Goal: Task Accomplishment & Management: Manage account settings

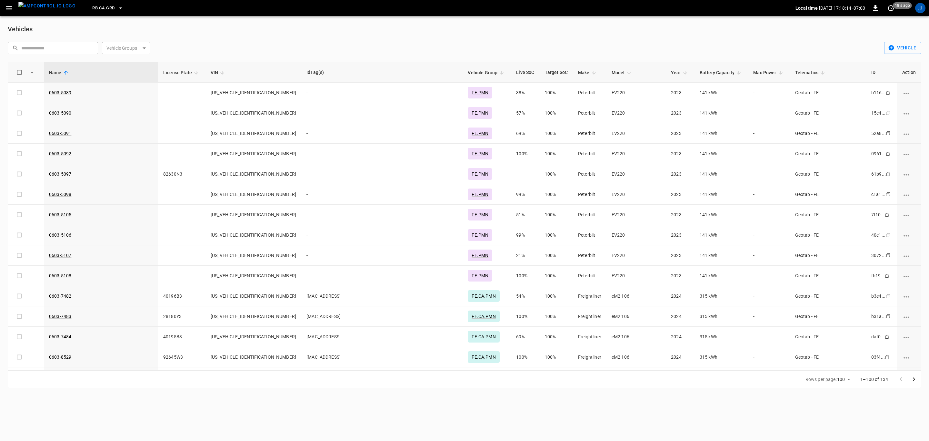
scroll to position [600, 0]
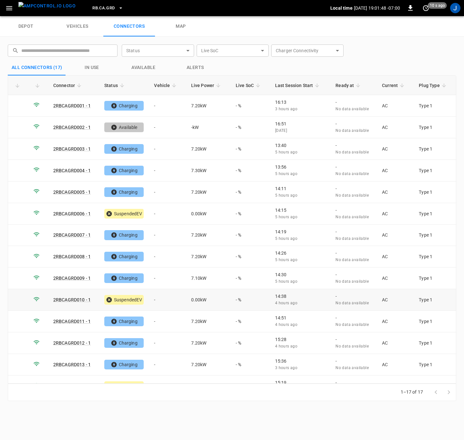
scroll to position [79, 0]
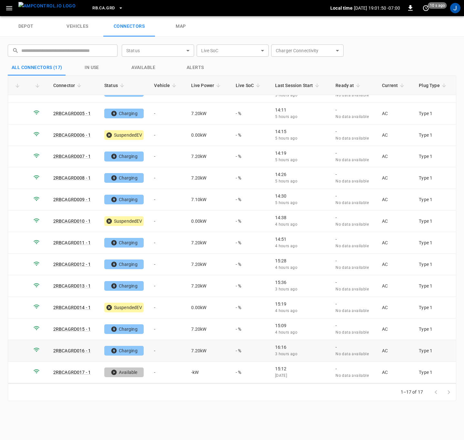
click at [157, 350] on td "-" at bounding box center [167, 351] width 37 height 22
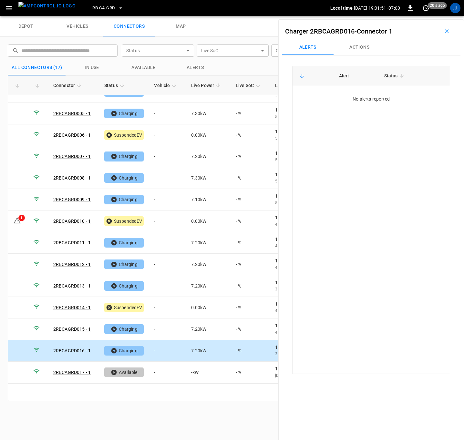
click at [363, 45] on button "Actions" at bounding box center [359, 47] width 52 height 15
click at [380, 96] on div "Vehicle Name Vehicle Name" at bounding box center [406, 96] width 74 height 12
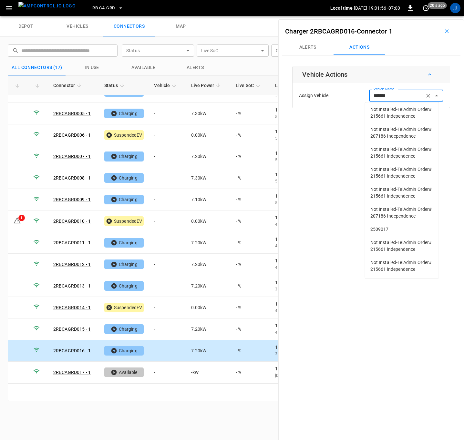
scroll to position [67, 0]
click at [389, 226] on span "2509017" at bounding box center [401, 229] width 63 height 7
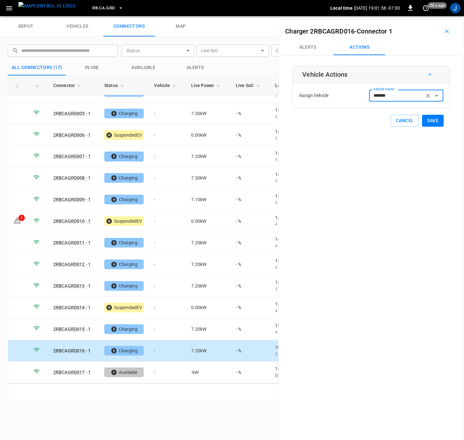
type input "*******"
click at [429, 119] on button "Save" at bounding box center [433, 121] width 22 height 12
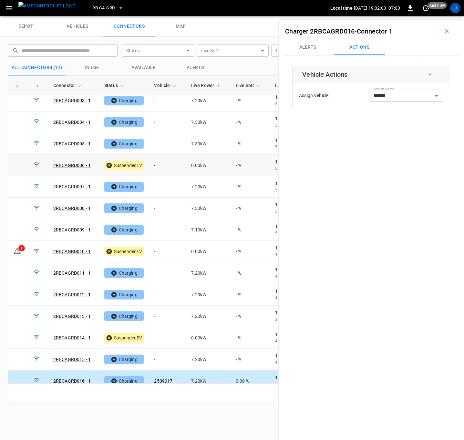
scroll to position [0, 0]
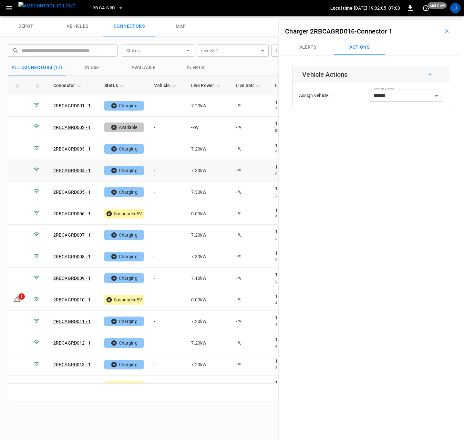
click at [156, 168] on td "-" at bounding box center [167, 171] width 37 height 22
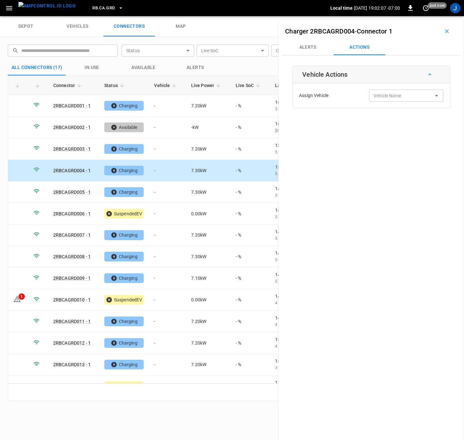
click at [405, 97] on input "Vehicle Name" at bounding box center [396, 96] width 51 height 8
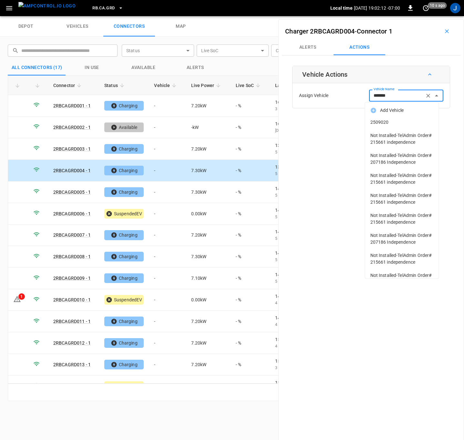
click at [381, 119] on span "2509020" at bounding box center [401, 122] width 63 height 7
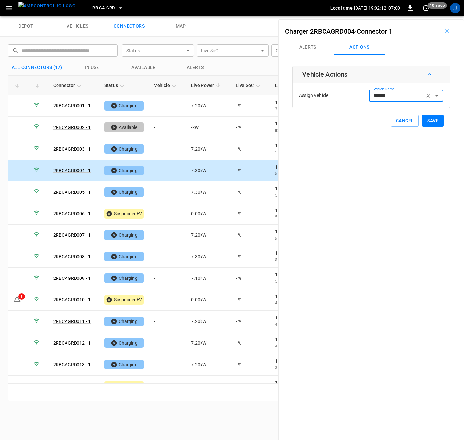
type input "*******"
click at [433, 119] on button "Save" at bounding box center [433, 121] width 22 height 12
click at [153, 342] on td "-" at bounding box center [167, 344] width 37 height 22
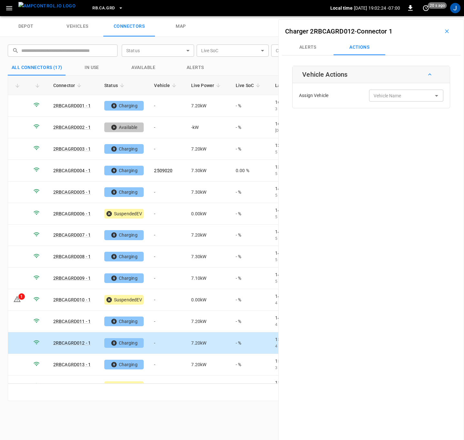
click at [388, 98] on input "Vehicle Name" at bounding box center [396, 96] width 51 height 8
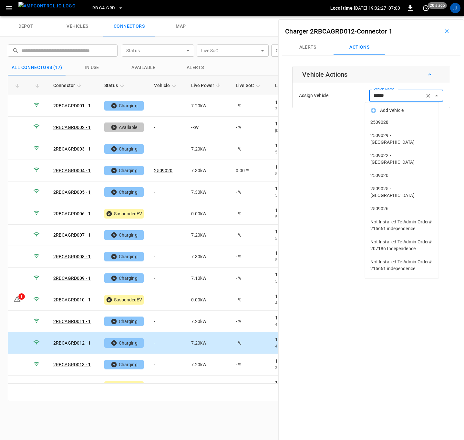
type input "*******"
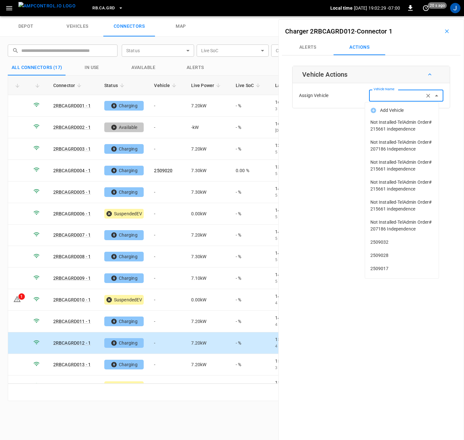
click at [381, 193] on span "Not Installed-TelAdmin Order# 215661 independence" at bounding box center [401, 186] width 63 height 14
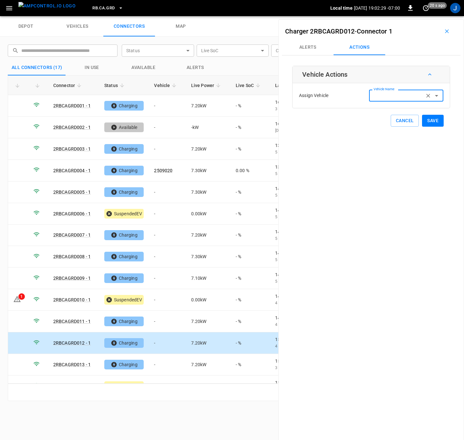
type input "**********"
click at [426, 95] on icon "Clear" at bounding box center [428, 96] width 4 height 4
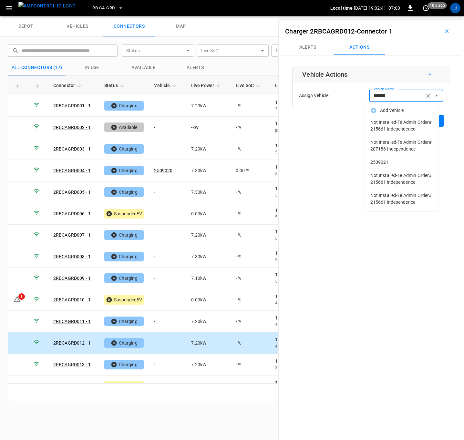
click at [384, 163] on span "2509021" at bounding box center [401, 162] width 63 height 7
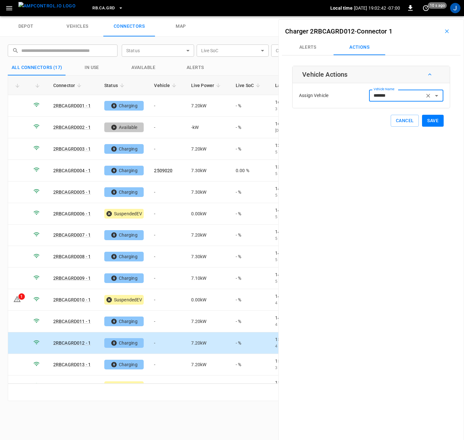
type input "*******"
click at [425, 121] on button "Save" at bounding box center [433, 121] width 22 height 12
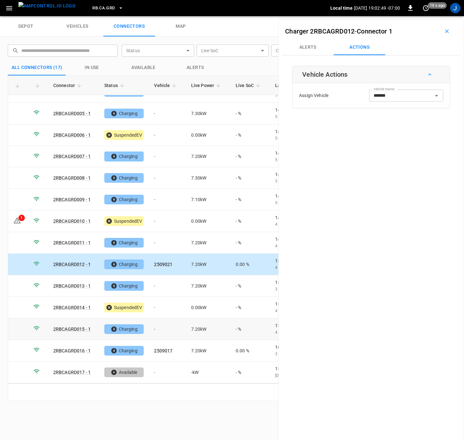
click at [158, 331] on td "-" at bounding box center [167, 330] width 37 height 22
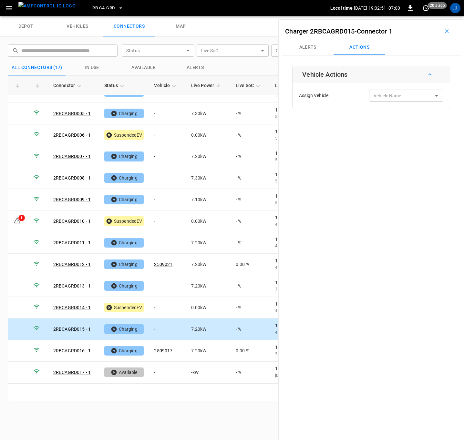
click at [391, 95] on div "Vehicle Name Vehicle Name" at bounding box center [406, 96] width 74 height 12
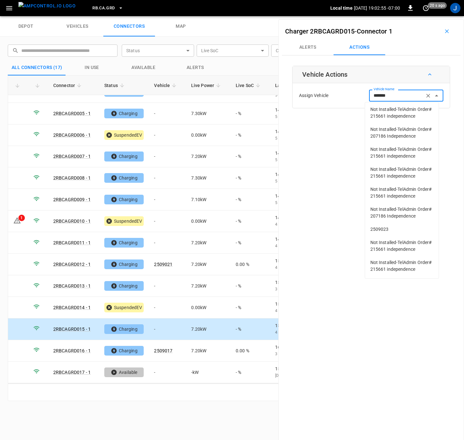
scroll to position [67, 0]
click at [387, 226] on span "2509023" at bounding box center [401, 229] width 63 height 7
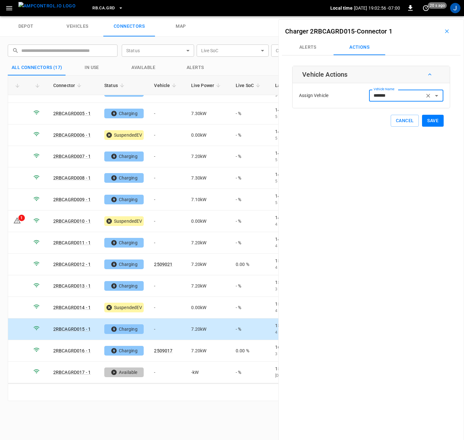
type input "*******"
click at [431, 121] on button "Save" at bounding box center [433, 121] width 22 height 12
click at [157, 243] on td "-" at bounding box center [167, 243] width 37 height 22
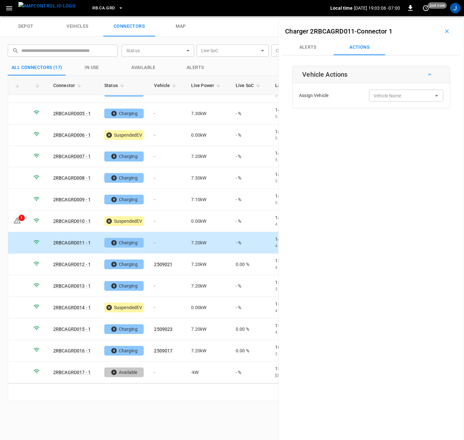
click at [378, 95] on div "Vehicle Name Vehicle Name" at bounding box center [406, 96] width 74 height 12
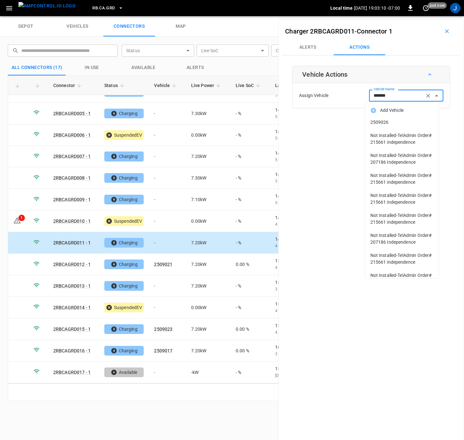
click at [384, 122] on span "2509026" at bounding box center [401, 122] width 63 height 7
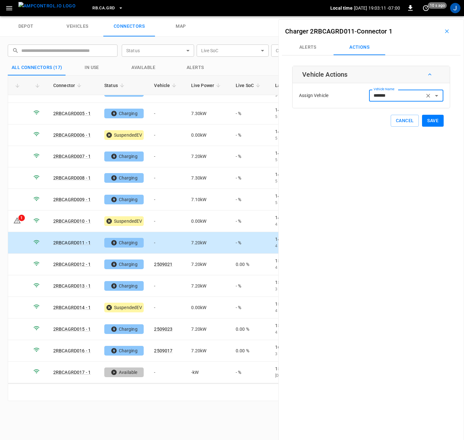
type input "*******"
click at [428, 119] on button "Save" at bounding box center [433, 121] width 22 height 12
click at [156, 286] on td "-" at bounding box center [167, 287] width 37 height 22
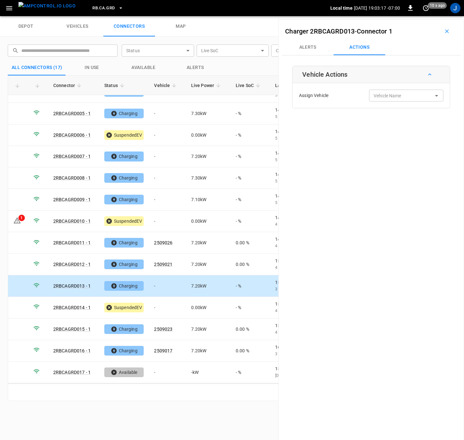
click at [395, 98] on input "Vehicle Name" at bounding box center [396, 96] width 51 height 8
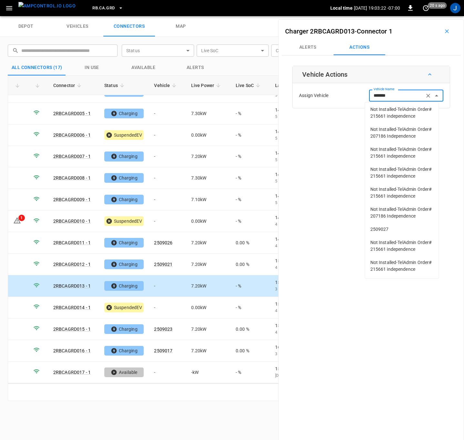
click at [379, 223] on li "2509027" at bounding box center [402, 229] width 74 height 13
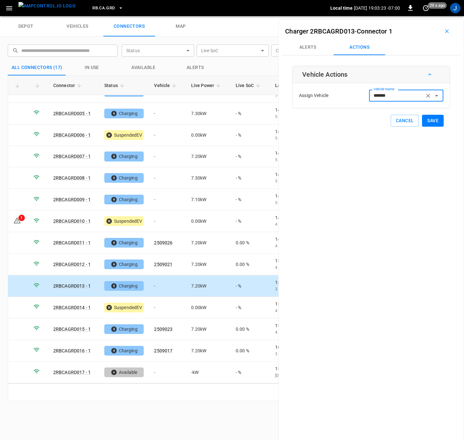
type input "*******"
click at [426, 122] on button "Save" at bounding box center [433, 121] width 22 height 12
click at [161, 307] on td "-" at bounding box center [167, 308] width 37 height 22
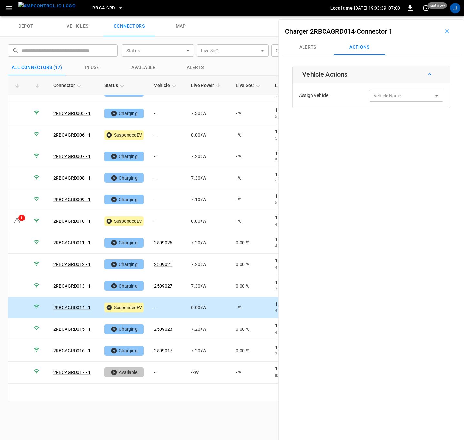
click at [407, 98] on input "Vehicle Name" at bounding box center [396, 96] width 51 height 8
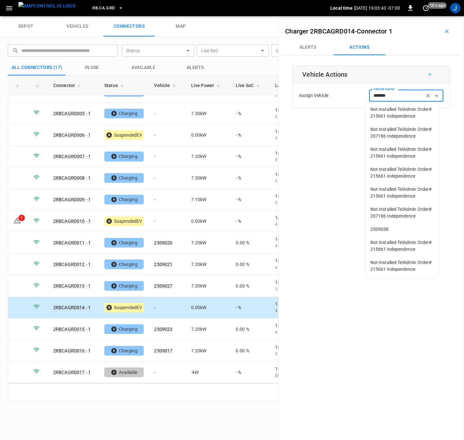
click at [381, 223] on li "2509038" at bounding box center [402, 229] width 74 height 13
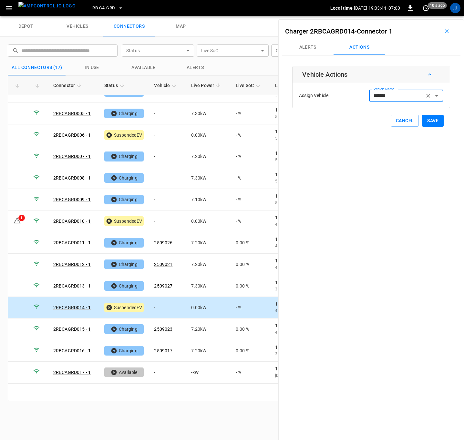
type input "*******"
click at [426, 118] on button "Save" at bounding box center [433, 121] width 22 height 12
click at [160, 133] on td "-" at bounding box center [167, 136] width 37 height 22
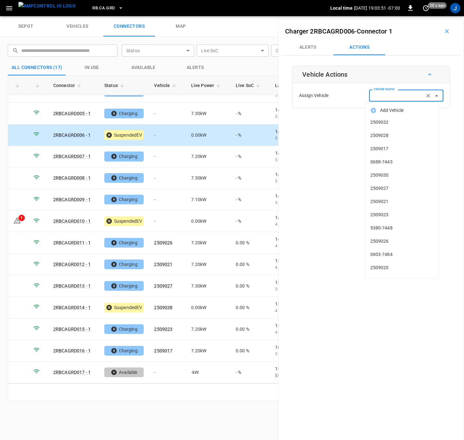
click at [397, 94] on input "Vehicle Name" at bounding box center [396, 96] width 51 height 8
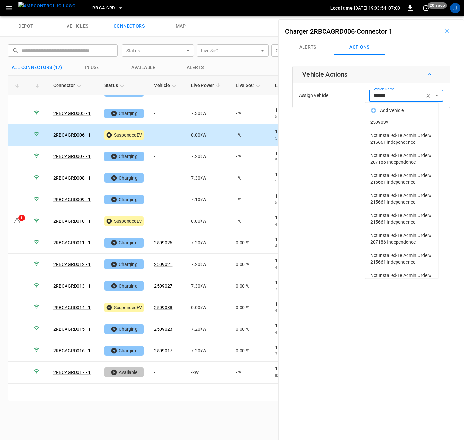
click at [385, 121] on span "2509039" at bounding box center [401, 122] width 63 height 7
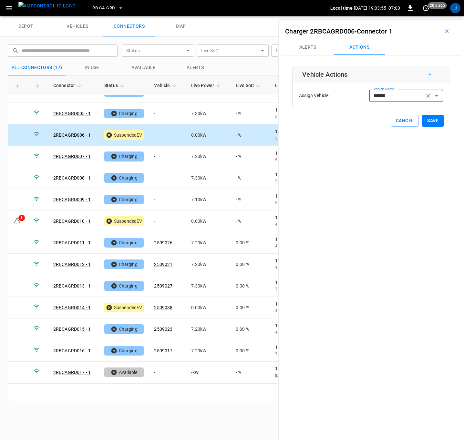
type input "*******"
click at [432, 120] on button "Save" at bounding box center [433, 121] width 22 height 12
click at [157, 155] on td "-" at bounding box center [167, 157] width 37 height 22
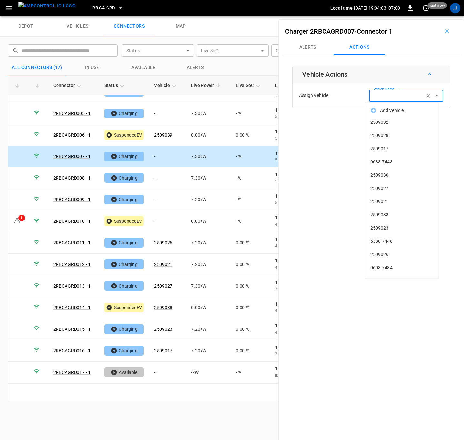
click at [384, 97] on input "Vehicle Name" at bounding box center [396, 96] width 51 height 8
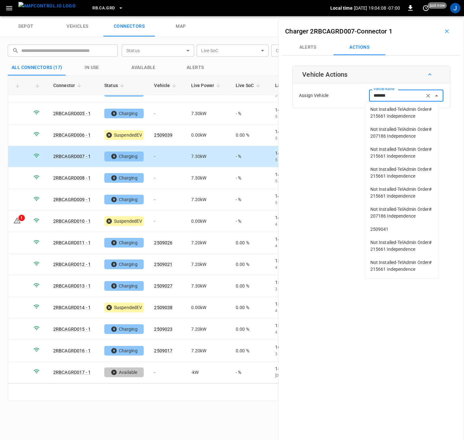
click at [381, 226] on span "2509041" at bounding box center [401, 229] width 63 height 7
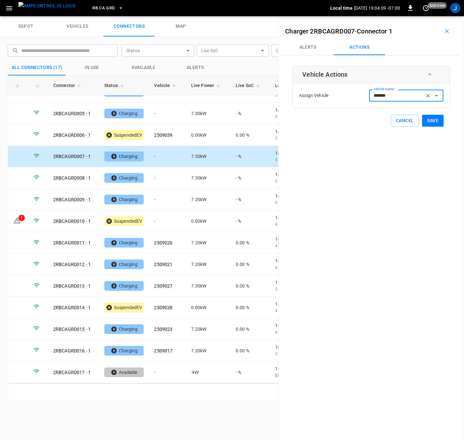
type input "*******"
click at [429, 120] on button "Save" at bounding box center [433, 121] width 22 height 12
click at [159, 114] on td "-" at bounding box center [167, 114] width 37 height 22
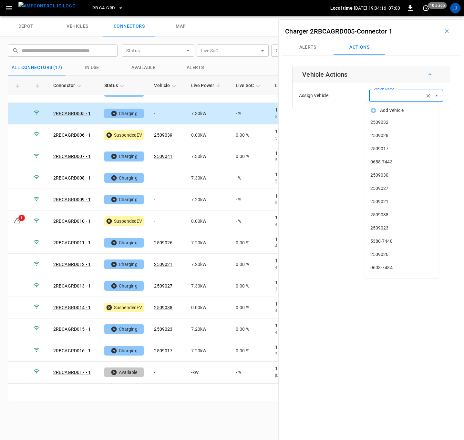
click at [392, 94] on div "Vehicle Name Vehicle Name" at bounding box center [406, 96] width 74 height 12
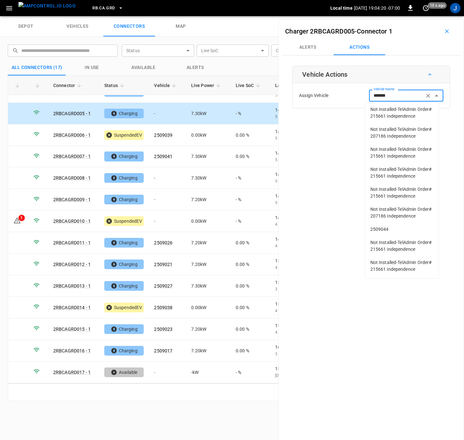
click at [374, 226] on span "2509044" at bounding box center [401, 229] width 63 height 7
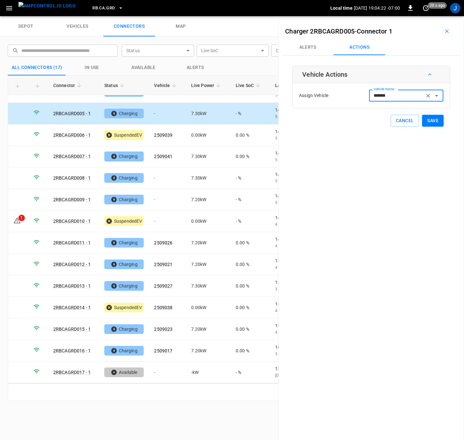
type input "*******"
click at [431, 119] on button "Save" at bounding box center [433, 121] width 22 height 12
click at [158, 220] on td "-" at bounding box center [167, 222] width 37 height 22
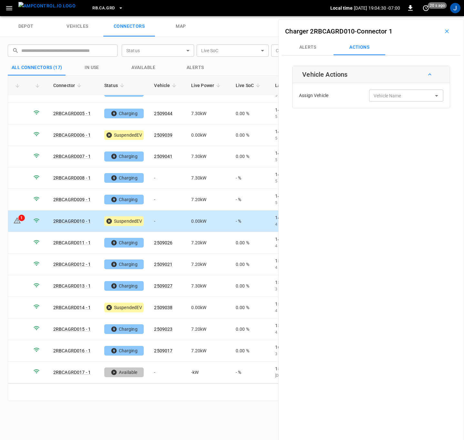
click at [392, 95] on div "Vehicle Name Vehicle Name" at bounding box center [406, 96] width 74 height 12
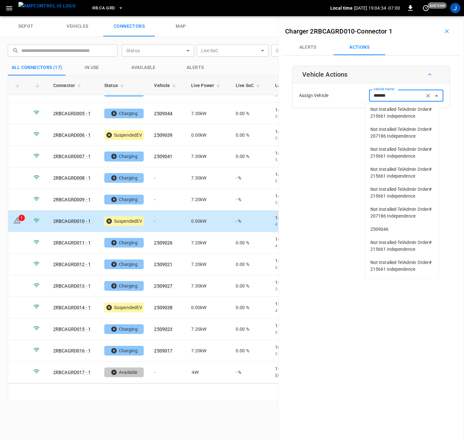
drag, startPoint x: 383, startPoint y: 215, endPoint x: 388, endPoint y: 211, distance: 6.7
click at [383, 226] on span "2509046" at bounding box center [401, 229] width 63 height 7
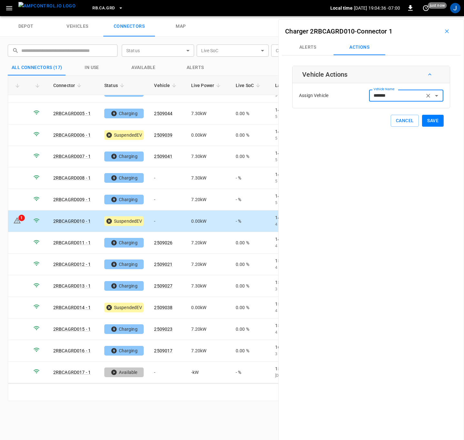
type input "*******"
click at [431, 119] on button "Save" at bounding box center [433, 121] width 22 height 12
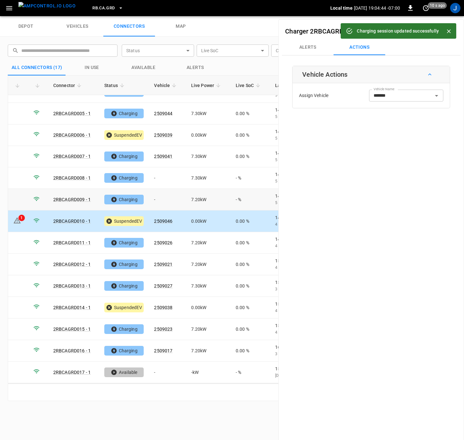
click at [166, 199] on td "-" at bounding box center [167, 200] width 37 height 22
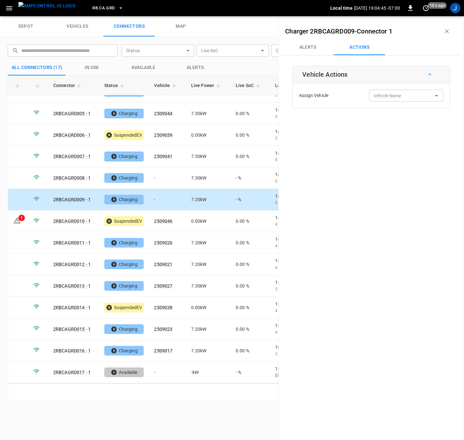
click at [398, 95] on input "Vehicle Name" at bounding box center [396, 96] width 51 height 8
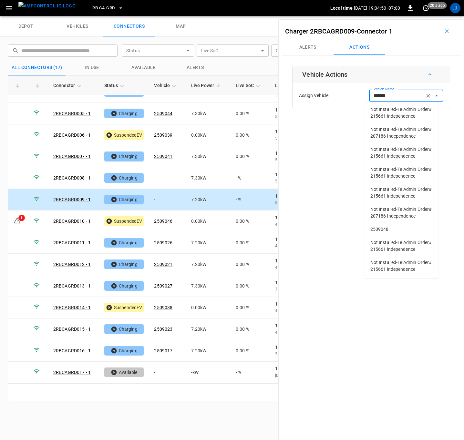
click at [382, 226] on span "2509048" at bounding box center [401, 229] width 63 height 7
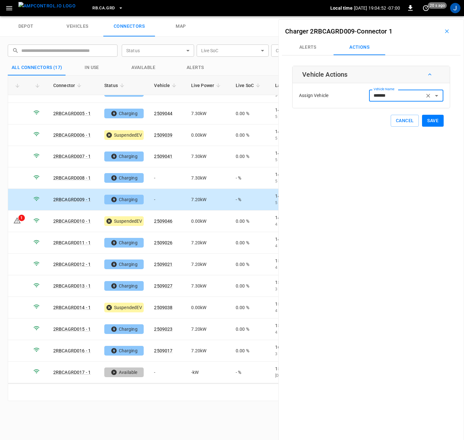
type input "*******"
click at [429, 121] on button "Save" at bounding box center [433, 121] width 22 height 12
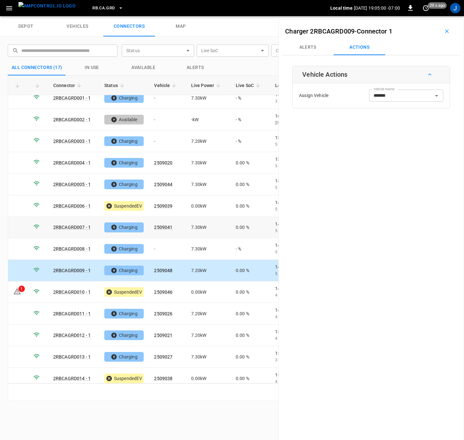
scroll to position [0, 0]
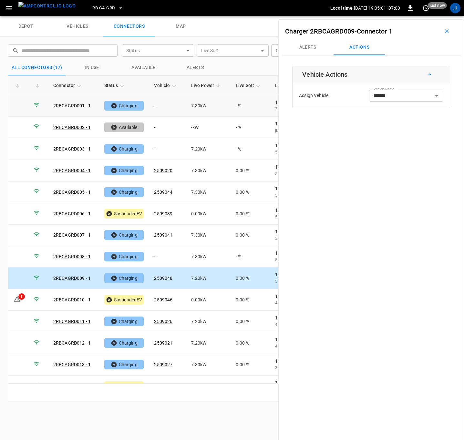
click at [155, 103] on td "-" at bounding box center [167, 106] width 37 height 22
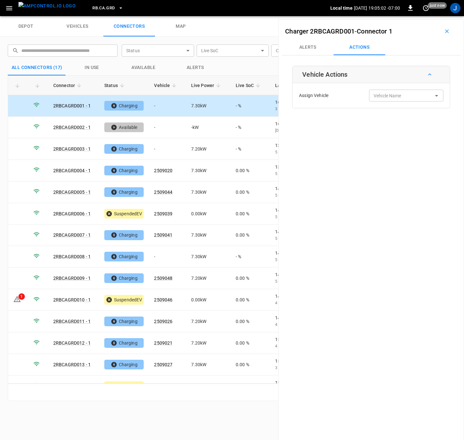
click at [401, 98] on input "Vehicle Name" at bounding box center [396, 96] width 51 height 8
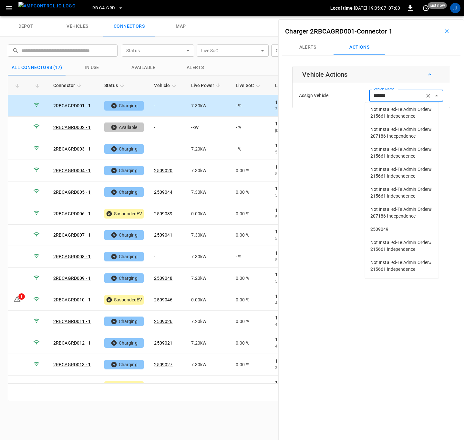
scroll to position [67, 0]
click at [386, 226] on span "2509049" at bounding box center [401, 229] width 63 height 7
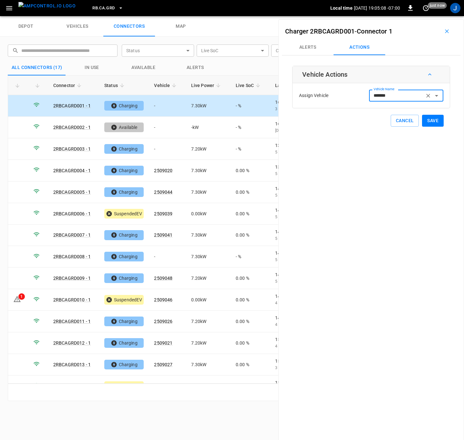
type input "*******"
click at [431, 120] on button "Save" at bounding box center [433, 121] width 22 height 12
click at [164, 150] on td "-" at bounding box center [167, 149] width 37 height 22
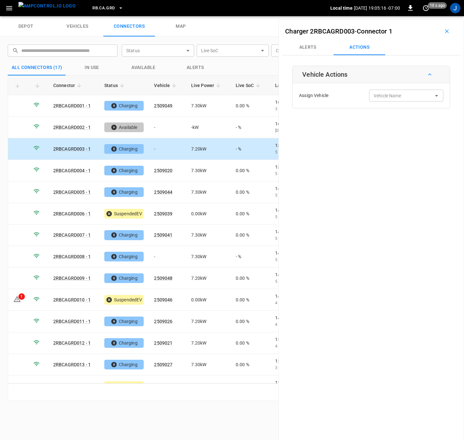
click at [390, 98] on input "Vehicle Name" at bounding box center [396, 96] width 51 height 8
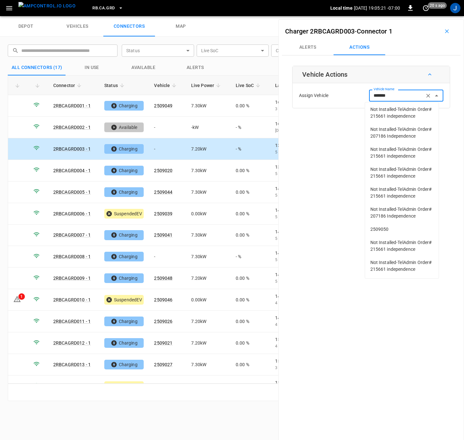
click at [387, 226] on span "2509050" at bounding box center [401, 229] width 63 height 7
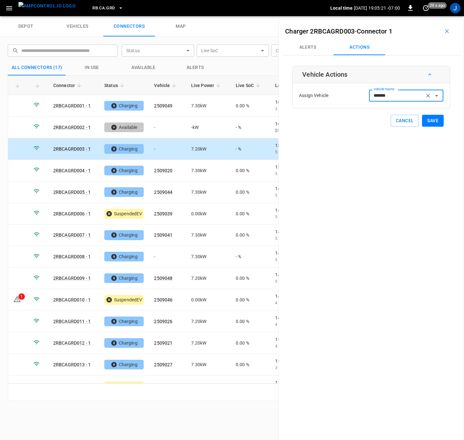
type input "*******"
click at [424, 118] on button "Save" at bounding box center [433, 121] width 22 height 12
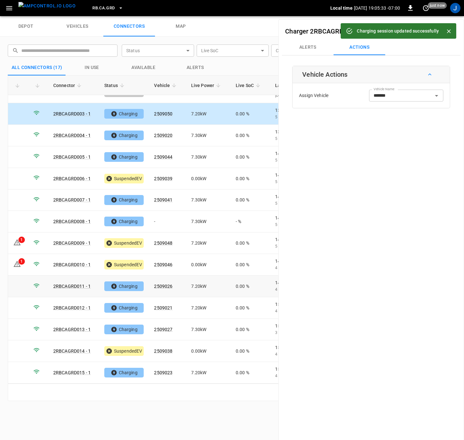
scroll to position [0, 0]
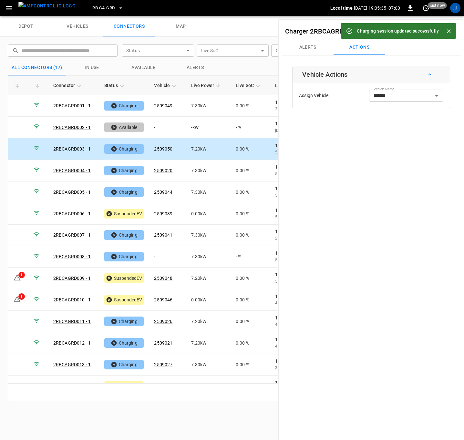
click at [445, 29] on icon "Close" at bounding box center [448, 31] width 6 height 6
click at [443, 29] on icon "button" at bounding box center [446, 31] width 6 height 6
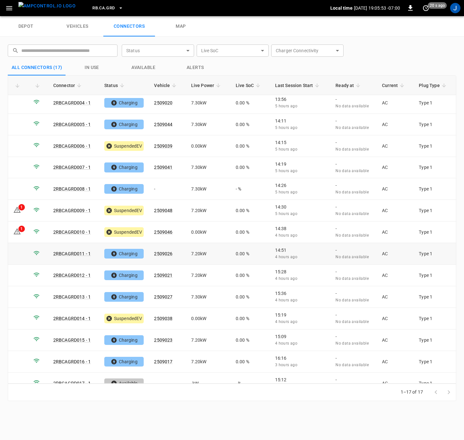
scroll to position [79, 0]
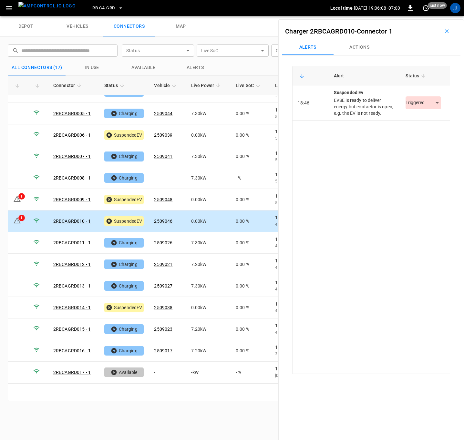
click at [436, 16] on body "RB.CA.GRD Local time 2025-10-02 19:06:08 -07:00 0 just now J depot vehicles con…" at bounding box center [232, 8] width 464 height 16
click at [421, 121] on li "Resolved" at bounding box center [419, 122] width 40 height 11
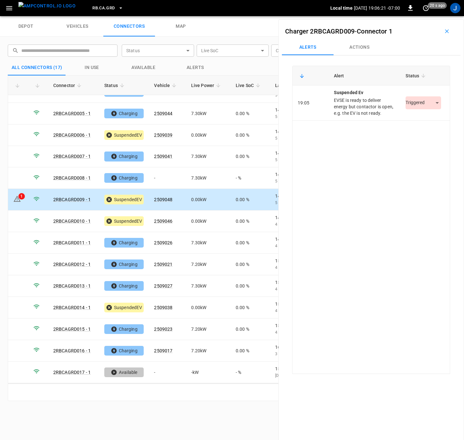
click at [434, 16] on body "RB.CA.GRD Local time 2025-10-02 19:06:21 -07:00 0 20 s ago J depot vehicles con…" at bounding box center [232, 8] width 464 height 16
click at [424, 122] on li "Resolved" at bounding box center [419, 122] width 40 height 11
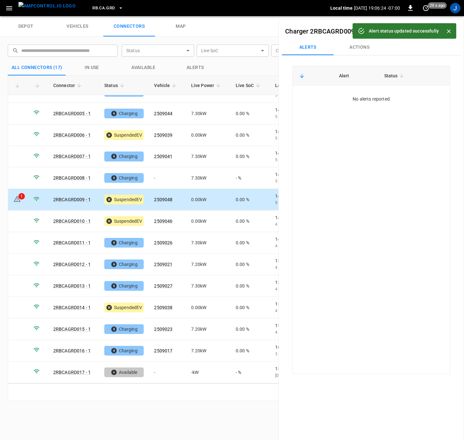
click at [450, 31] on icon "Close" at bounding box center [448, 31] width 6 height 6
click at [445, 30] on icon "button" at bounding box center [446, 31] width 6 height 6
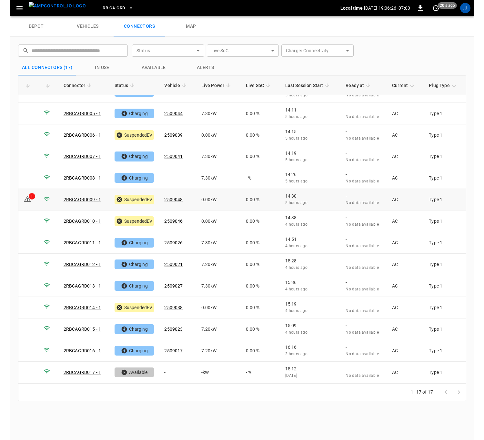
scroll to position [0, 0]
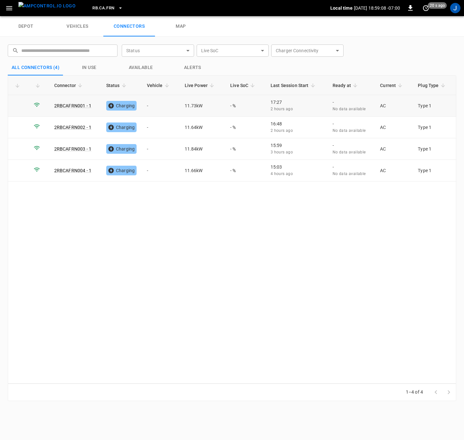
click at [151, 106] on td "-" at bounding box center [161, 106] width 38 height 22
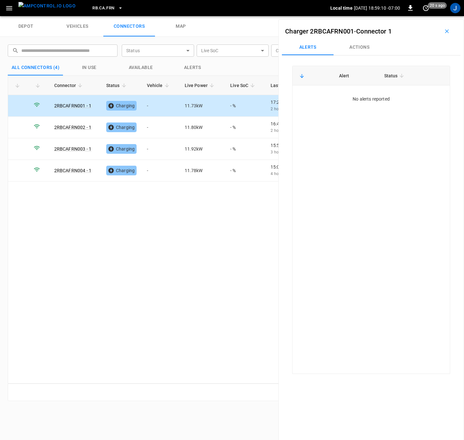
click at [361, 47] on button "Actions" at bounding box center [359, 47] width 52 height 15
click at [379, 96] on div "Vehicle Name Vehicle Name" at bounding box center [406, 96] width 74 height 12
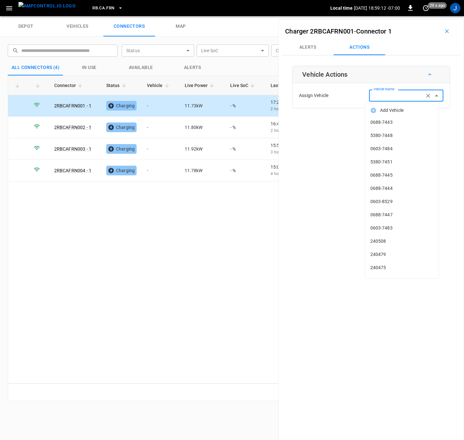
type input "*"
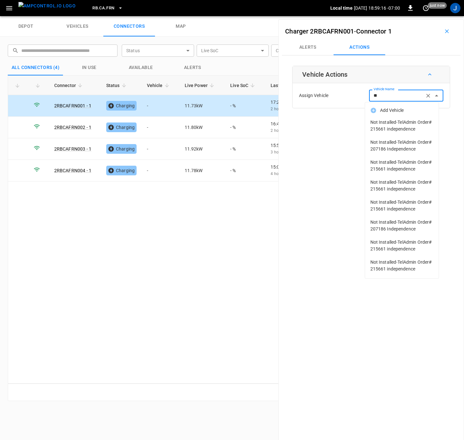
type input "*"
click at [226, 236] on div "Connector Status Vehicle Live Power Live SoC Last Session Start Ready at Curren…" at bounding box center [232, 230] width 448 height 308
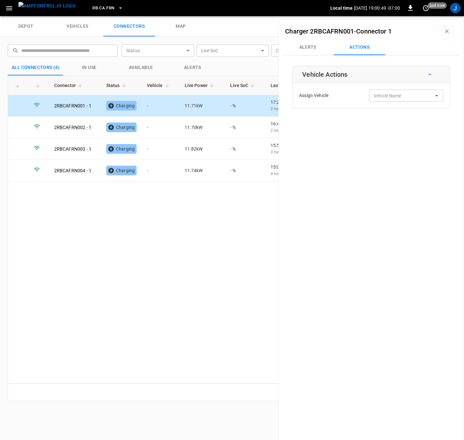
click at [405, 96] on input "Vehicle Name" at bounding box center [396, 96] width 51 height 8
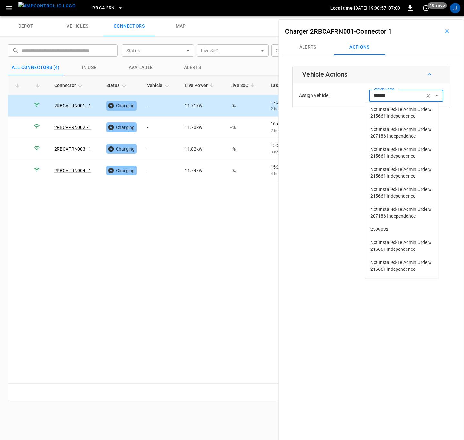
scroll to position [67, 0]
drag, startPoint x: 385, startPoint y: 216, endPoint x: 390, endPoint y: 212, distance: 7.2
click at [385, 226] on span "2509032" at bounding box center [401, 229] width 63 height 7
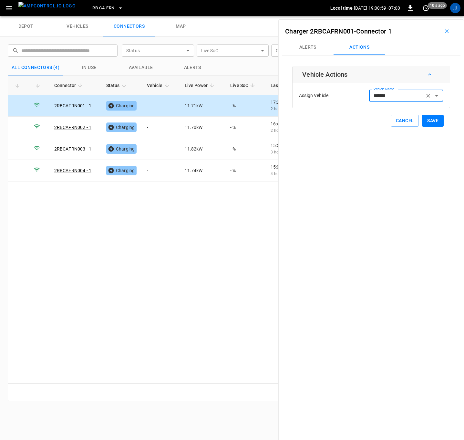
type input "*******"
click at [433, 119] on button "Save" at bounding box center [433, 121] width 22 height 12
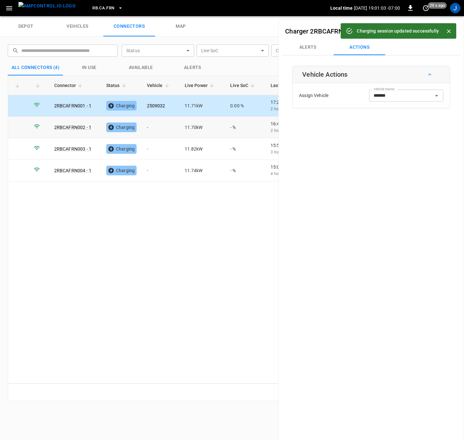
click at [161, 127] on td "-" at bounding box center [161, 128] width 38 height 22
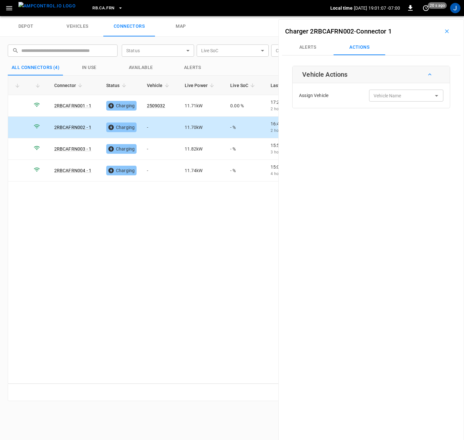
click at [397, 97] on input "Vehicle Name" at bounding box center [396, 96] width 51 height 8
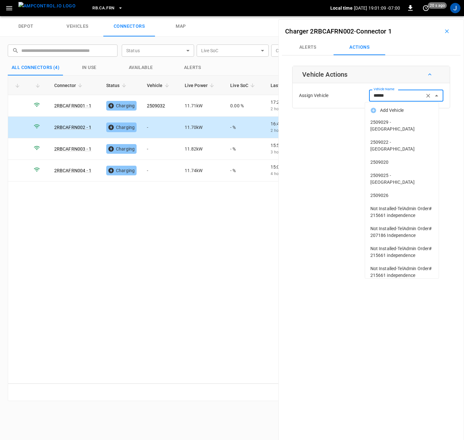
type input "*******"
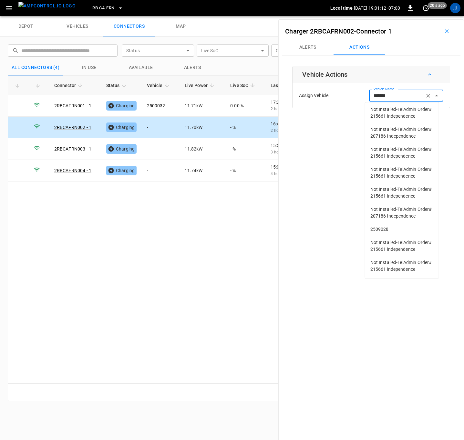
click at [380, 226] on span "2509028" at bounding box center [401, 229] width 63 height 7
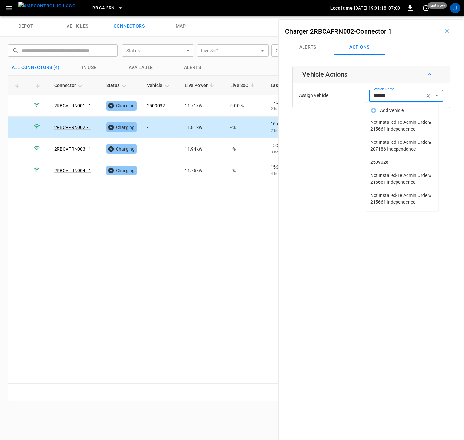
click at [382, 165] on span "2509028" at bounding box center [401, 162] width 63 height 7
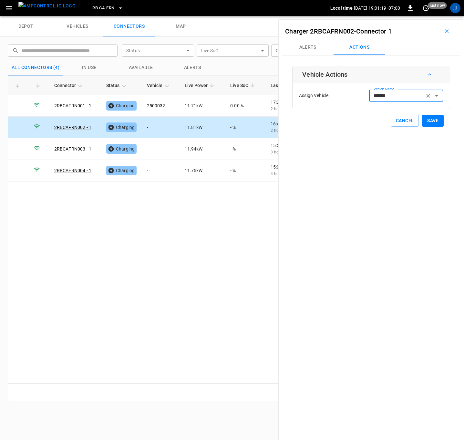
type input "*******"
click at [427, 121] on button "Save" at bounding box center [433, 121] width 22 height 12
click at [156, 146] on td "-" at bounding box center [161, 149] width 38 height 22
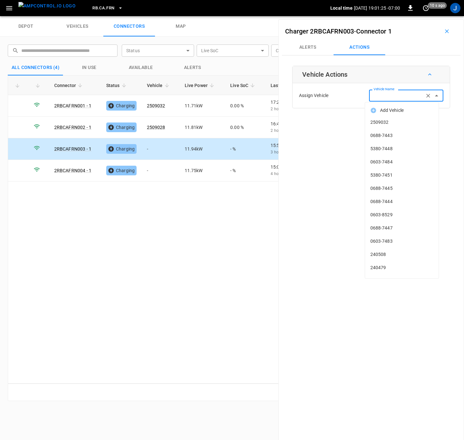
click at [396, 97] on input "Vehicle Name" at bounding box center [396, 96] width 51 height 8
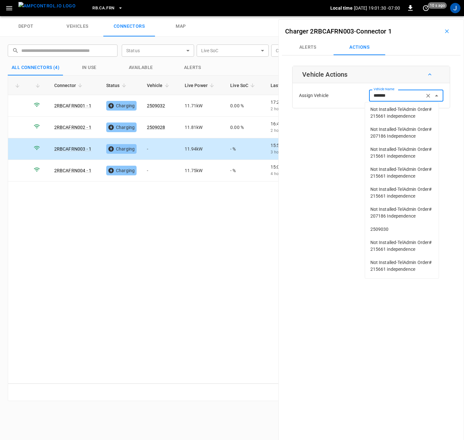
click at [383, 226] on span "2509030" at bounding box center [401, 229] width 63 height 7
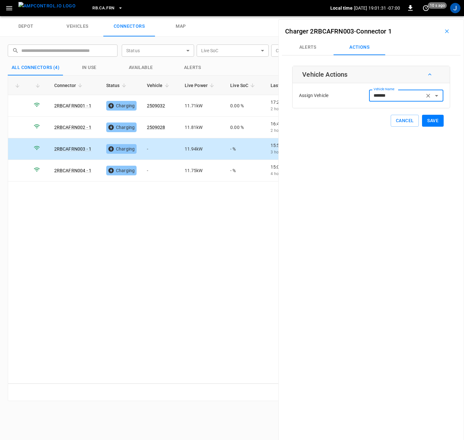
type input "*******"
click at [430, 119] on button "Save" at bounding box center [433, 121] width 22 height 12
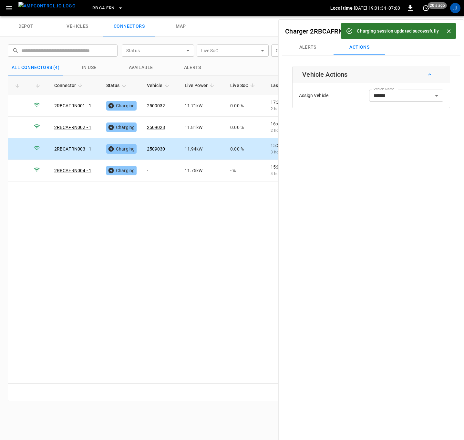
click at [449, 30] on icon "Close" at bounding box center [448, 31] width 6 height 6
click at [445, 30] on icon "button" at bounding box center [447, 31] width 4 height 4
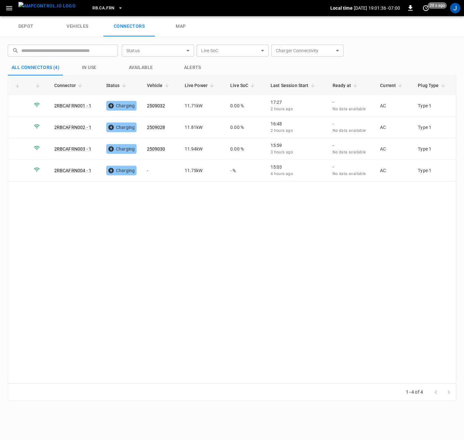
click at [232, 244] on div "Connector Status Vehicle Live Power Live SoC Last Session Start Ready at Curren…" at bounding box center [232, 230] width 448 height 308
